Goal: Information Seeking & Learning: Stay updated

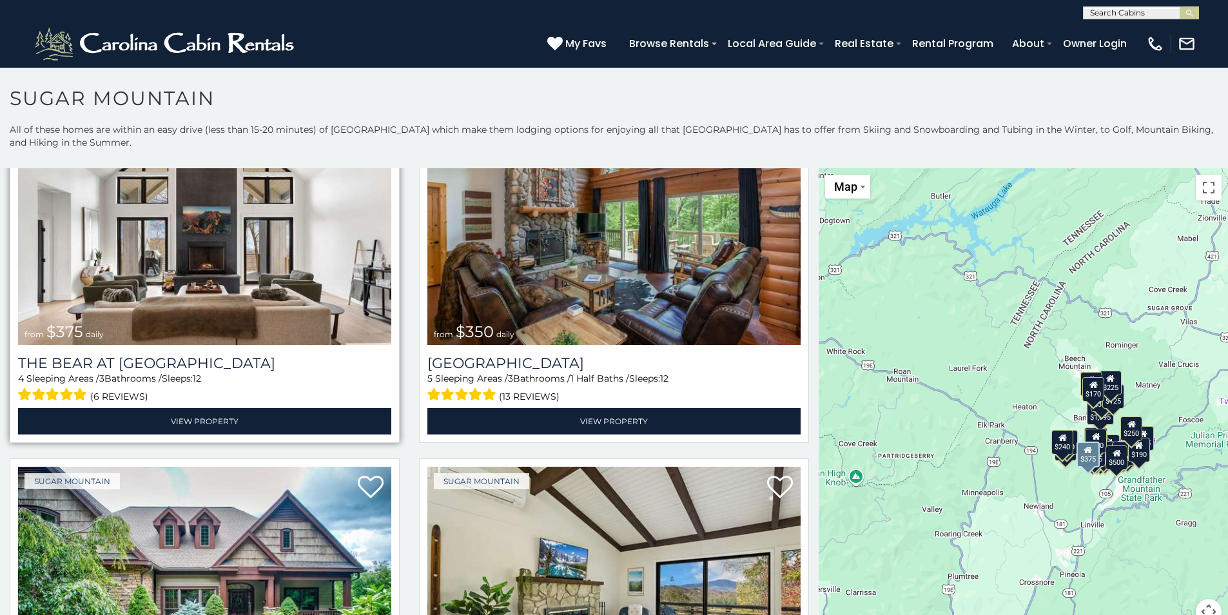
scroll to position [129, 0]
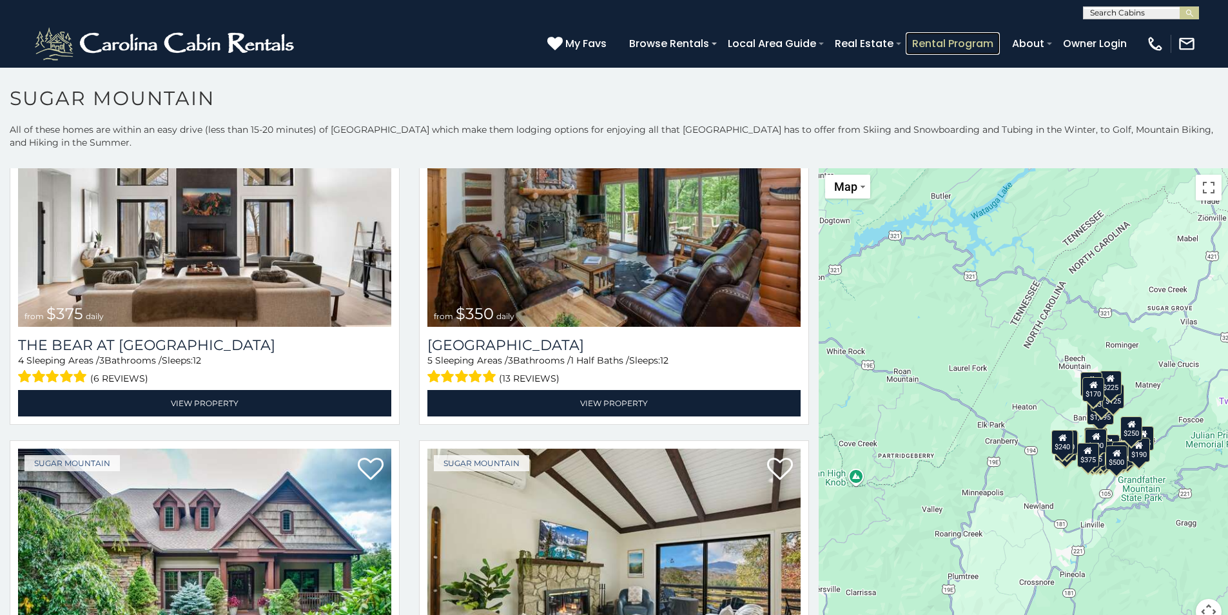
click at [960, 50] on link "Rental Program" at bounding box center [953, 43] width 94 height 23
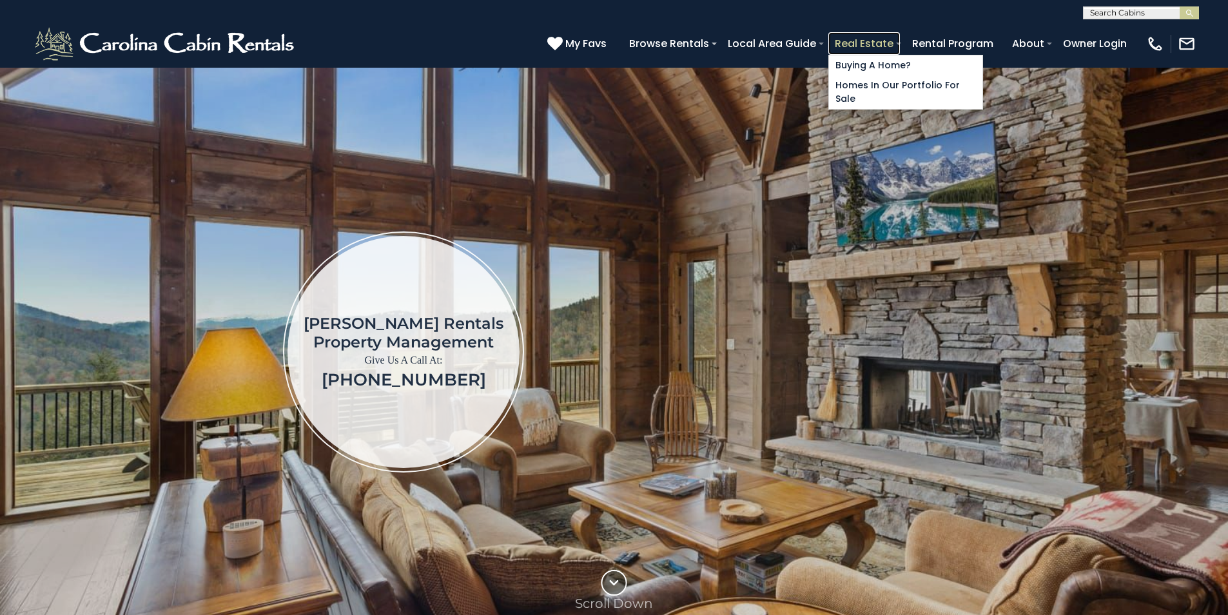
click at [871, 52] on link "Real Estate" at bounding box center [865, 43] width 72 height 23
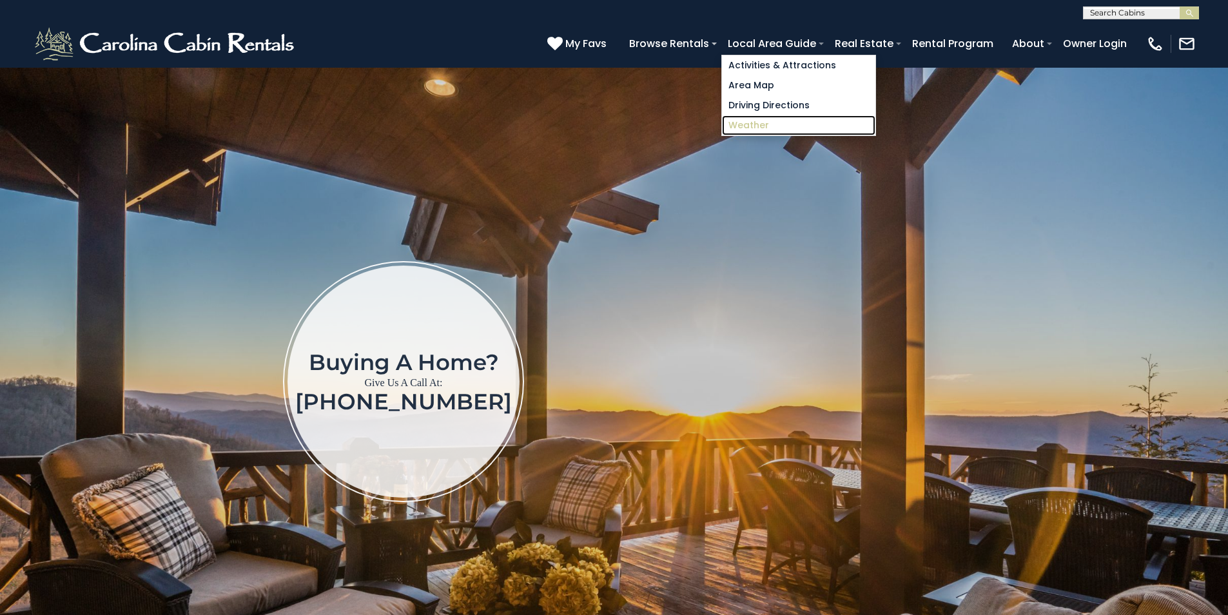
click at [840, 132] on link "Weather" at bounding box center [798, 125] width 153 height 20
